Goal: Task Accomplishment & Management: Complete application form

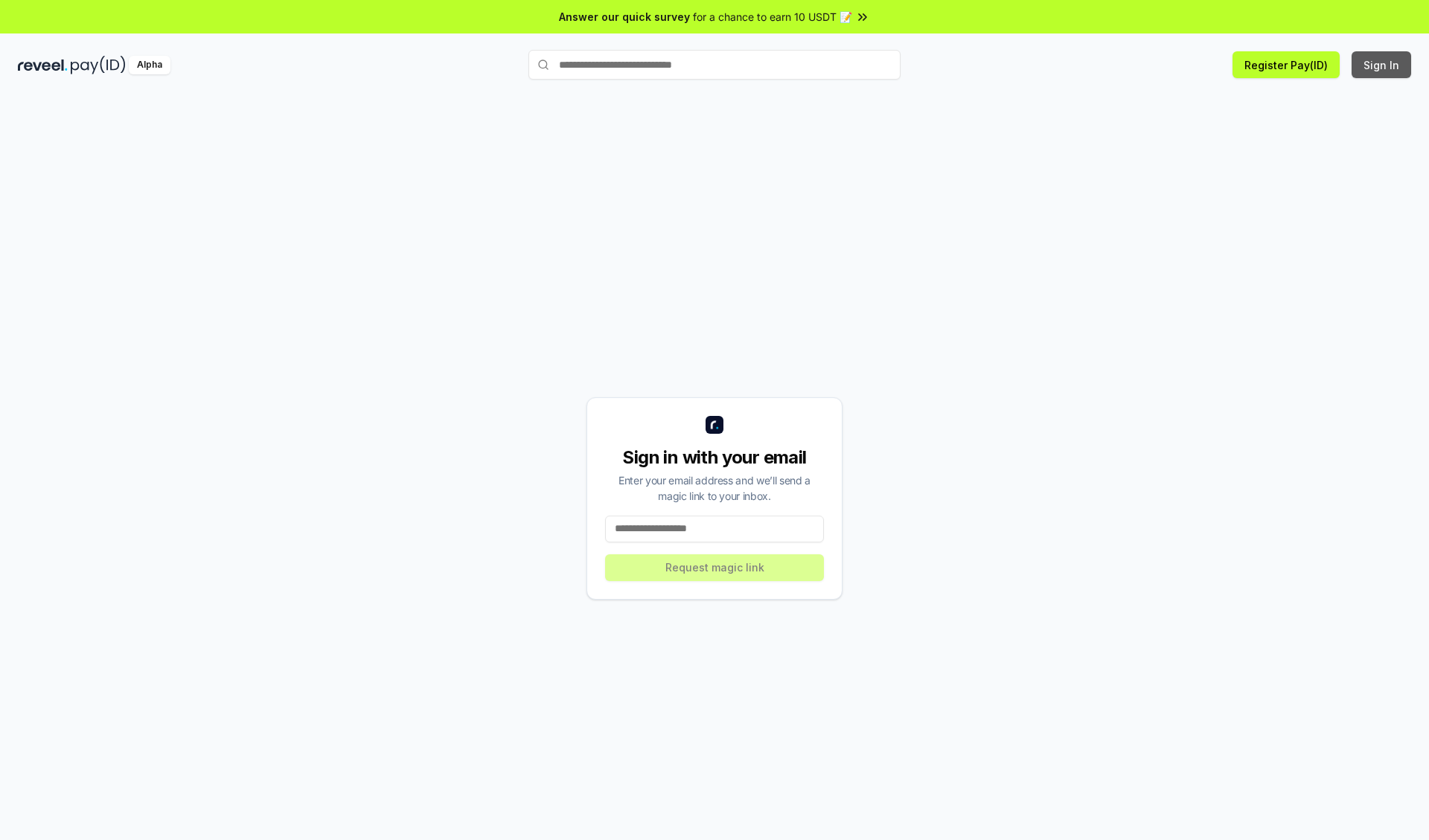
click at [1382, 65] on button "Sign In" at bounding box center [1381, 64] width 60 height 26
type input "**********"
click at [714, 567] on button "Request magic link" at bounding box center [714, 567] width 219 height 26
